Goal: Information Seeking & Learning: Learn about a topic

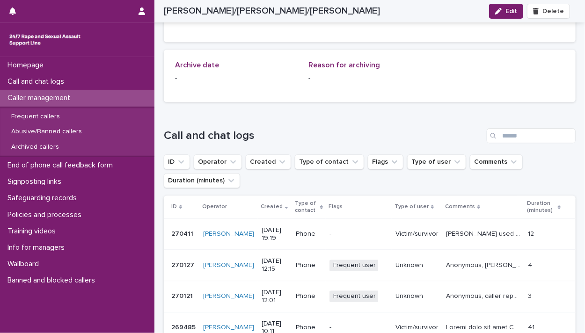
scroll to position [935, 0]
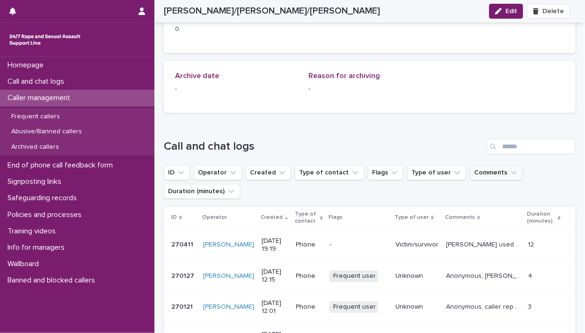
click at [473, 165] on button "Comments" at bounding box center [496, 172] width 53 height 15
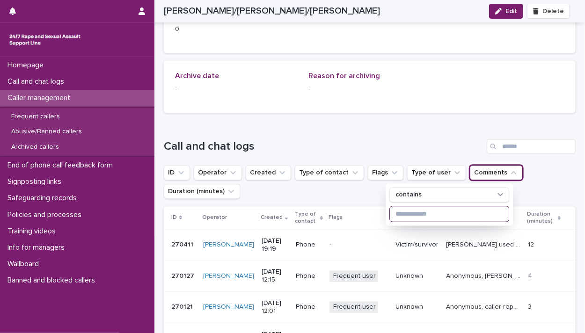
click at [424, 206] on input at bounding box center [449, 213] width 119 height 15
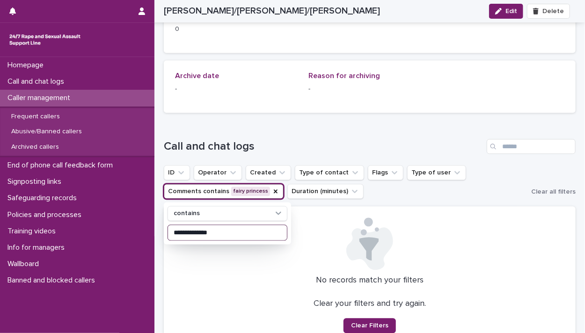
type input "**********"
click at [274, 189] on icon "Comments" at bounding box center [276, 191] width 4 height 4
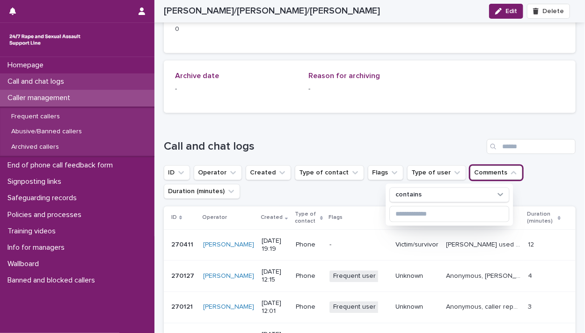
click at [43, 82] on p "Call and chat logs" at bounding box center [38, 81] width 68 height 9
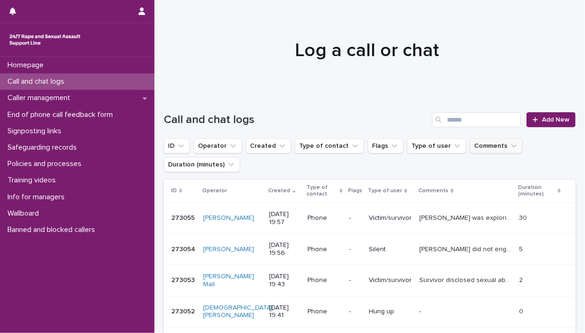
click at [475, 145] on button "Comments" at bounding box center [496, 145] width 53 height 15
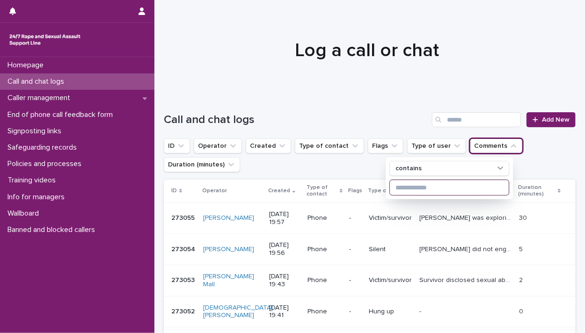
click at [401, 187] on input at bounding box center [449, 187] width 119 height 15
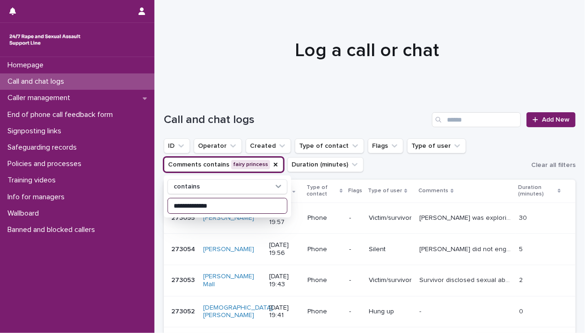
type input "**********"
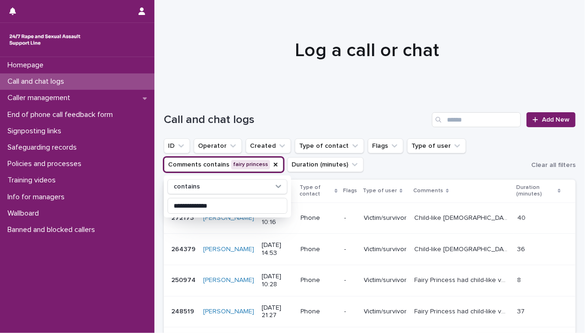
click at [345, 109] on div "Call and chat logs Add New" at bounding box center [370, 116] width 412 height 45
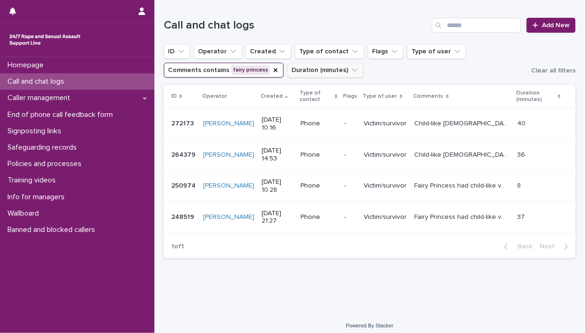
scroll to position [100, 0]
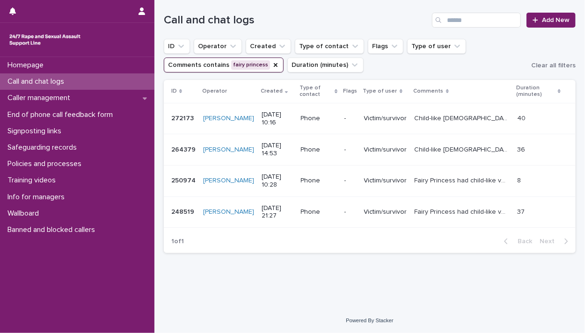
click at [418, 117] on p "Child-like [DEMOGRAPHIC_DATA] feels "sparkling shiny like a star" [DATE], like …" at bounding box center [462, 118] width 97 height 10
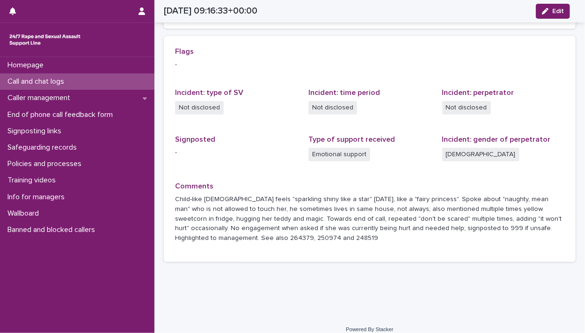
scroll to position [203, 0]
drag, startPoint x: 176, startPoint y: 228, endPoint x: 261, endPoint y: 229, distance: 85.1
click at [261, 229] on p "Child-like [DEMOGRAPHIC_DATA] feels "sparkling shiny like a star" [DATE], like …" at bounding box center [369, 218] width 389 height 49
drag, startPoint x: 261, startPoint y: 229, endPoint x: 254, endPoint y: 228, distance: 7.1
copy p "264379, 250974 and 248519"
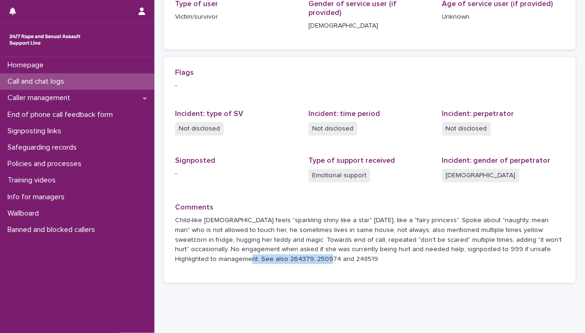
scroll to position [187, 0]
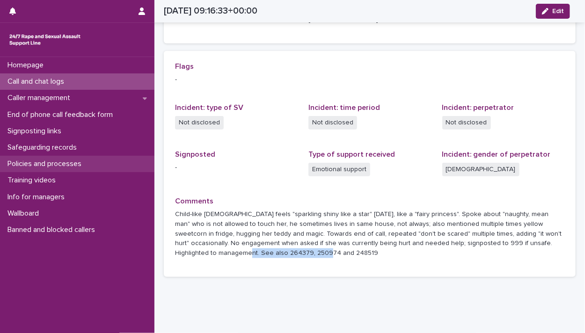
click at [28, 165] on p "Policies and processes" at bounding box center [46, 163] width 85 height 9
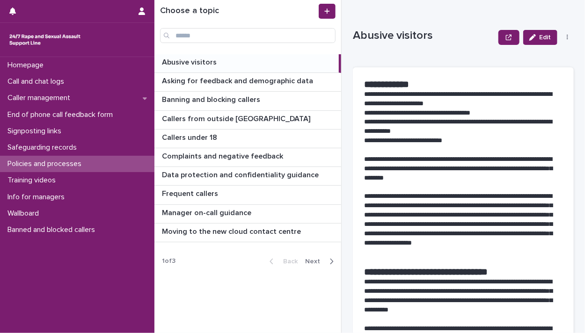
click at [311, 260] on span "Next" at bounding box center [315, 261] width 21 height 7
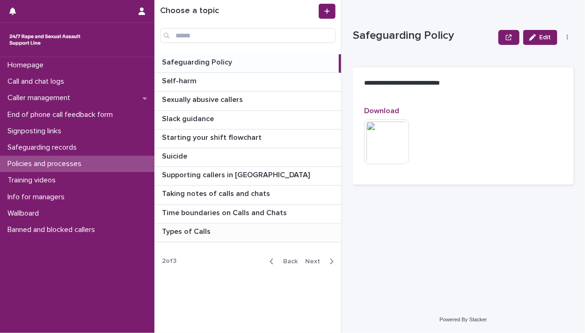
click at [174, 232] on p "Types of Calls" at bounding box center [187, 230] width 51 height 11
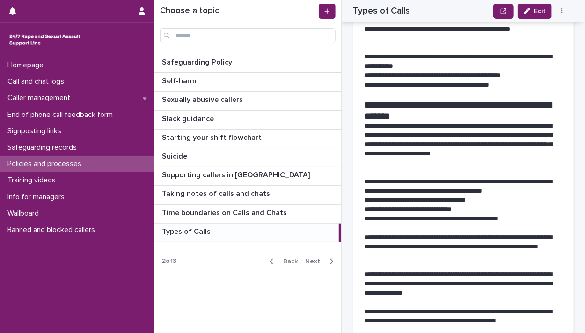
scroll to position [898, 0]
